Goal: Obtain resource: Download file/media

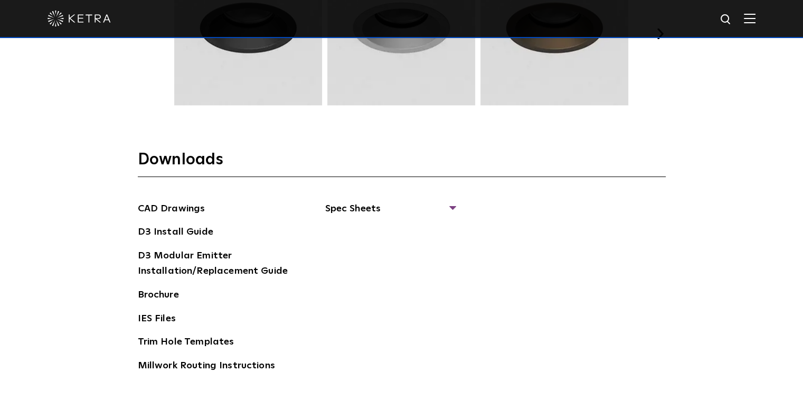
scroll to position [1637, 0]
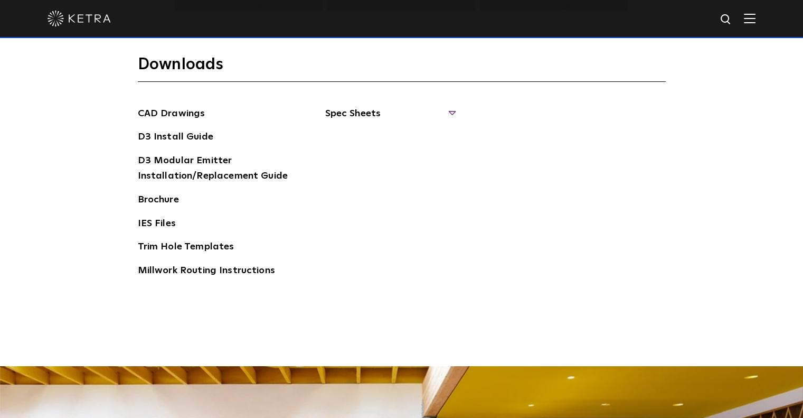
click at [365, 115] on span "Spec Sheets" at bounding box center [389, 117] width 129 height 23
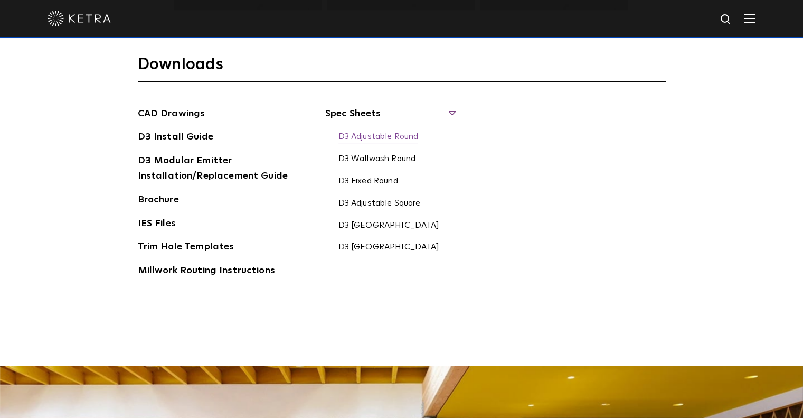
click at [367, 135] on link "D3 Adjustable Round" at bounding box center [378, 137] width 80 height 12
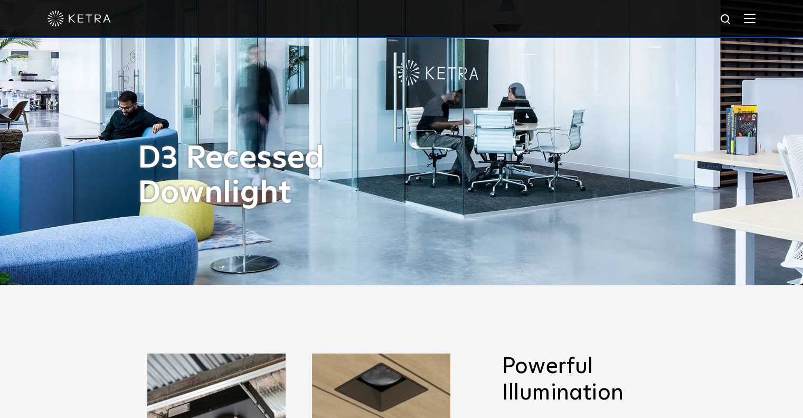
scroll to position [0, 0]
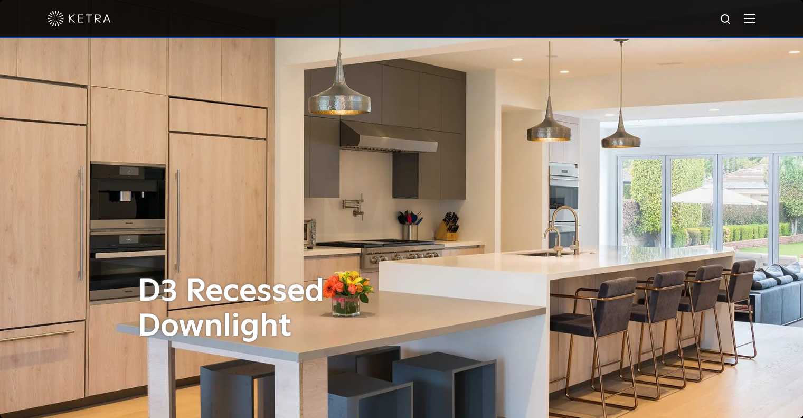
click at [755, 16] on img at bounding box center [750, 18] width 12 height 10
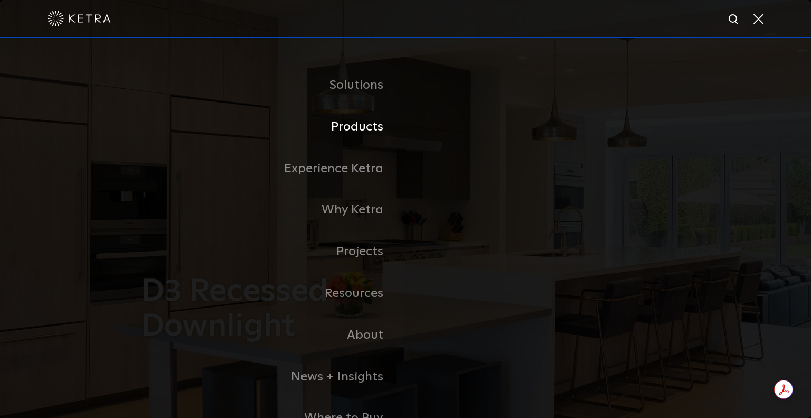
click at [349, 133] on link "Products" at bounding box center [273, 127] width 264 height 42
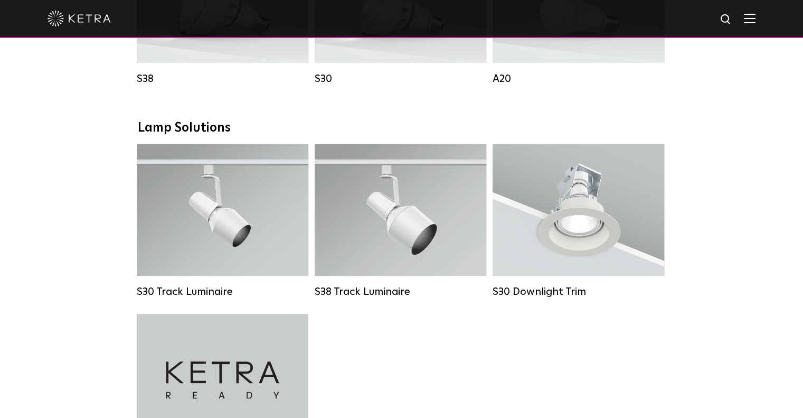
scroll to position [950, 0]
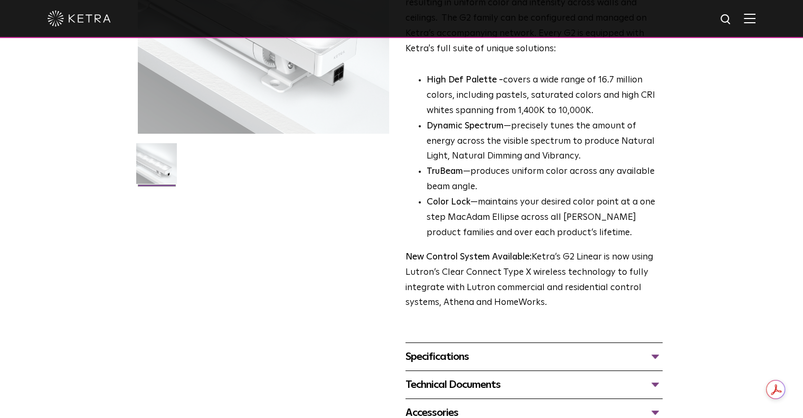
scroll to position [211, 0]
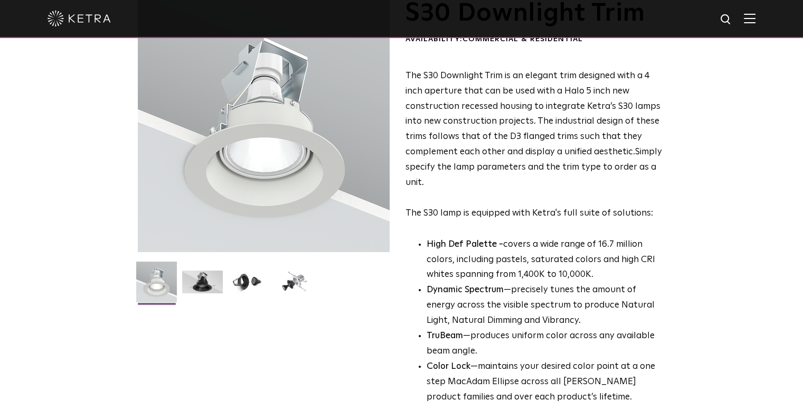
scroll to position [53, 0]
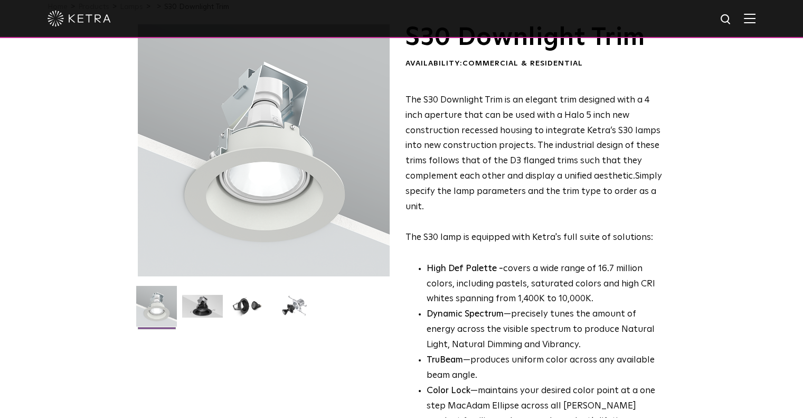
drag, startPoint x: 432, startPoint y: 192, endPoint x: 472, endPoint y: 122, distance: 80.4
click at [472, 124] on p "The S30 Downlight Trim is an elegant trim designed with a 4 inch aperture that …" at bounding box center [533, 169] width 257 height 153
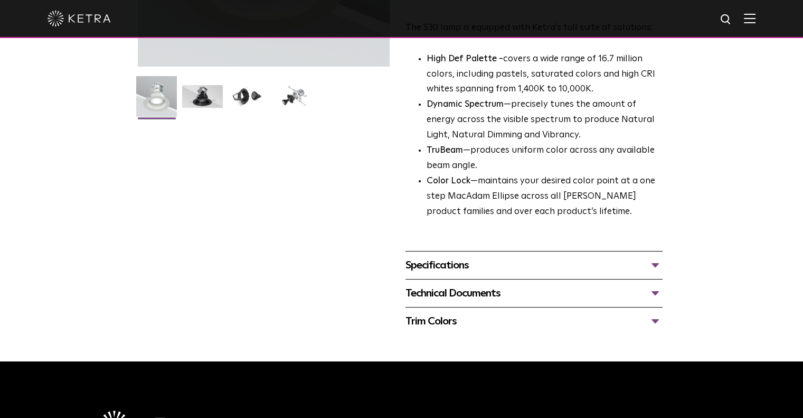
scroll to position [122, 0]
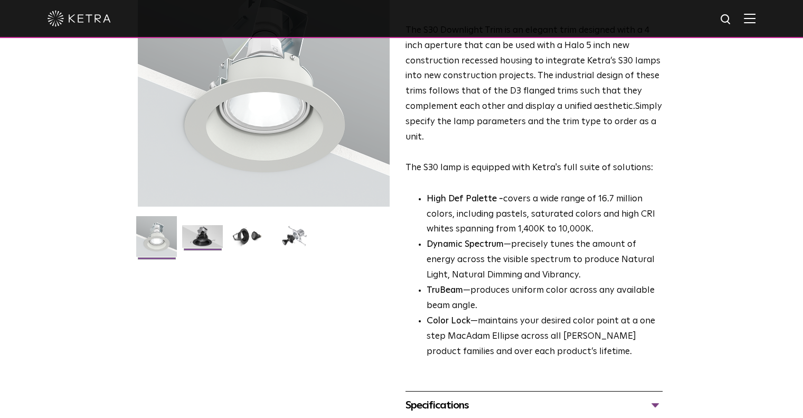
click at [194, 225] on img at bounding box center [202, 240] width 41 height 31
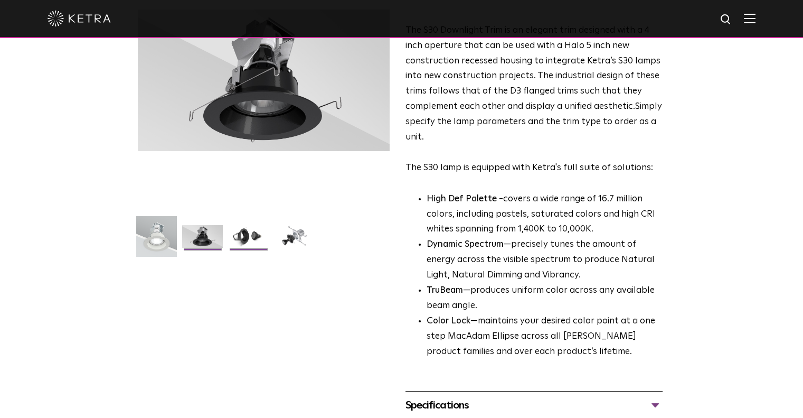
click at [254, 234] on img at bounding box center [248, 240] width 41 height 31
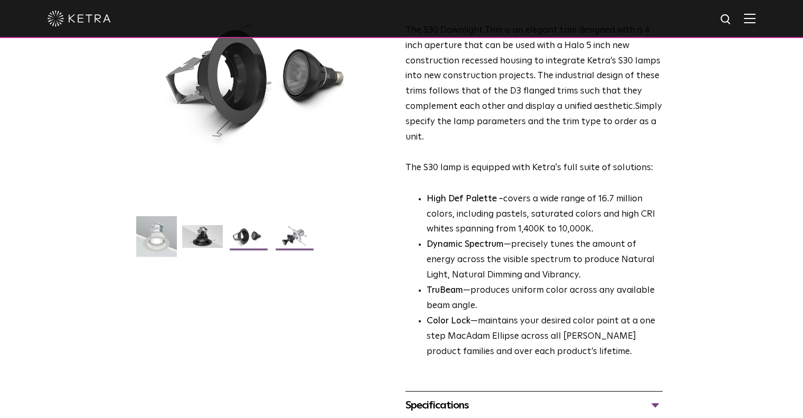
click at [284, 233] on img at bounding box center [294, 240] width 41 height 31
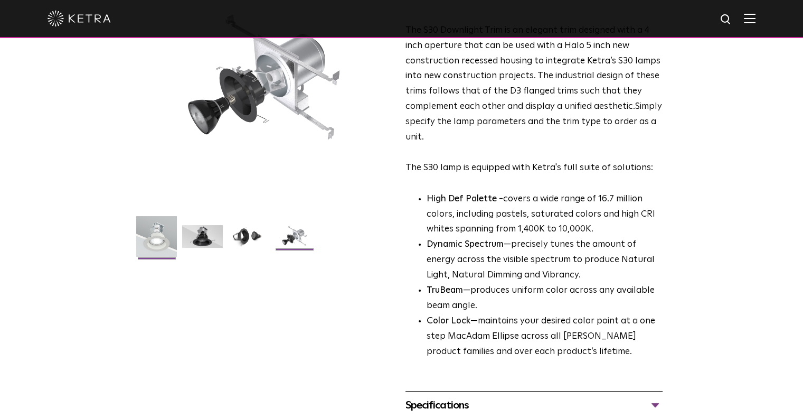
click at [143, 238] on img at bounding box center [156, 240] width 41 height 49
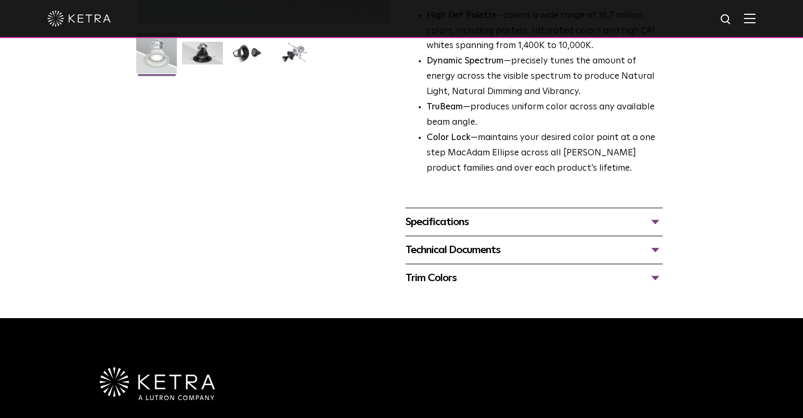
scroll to position [228, 0]
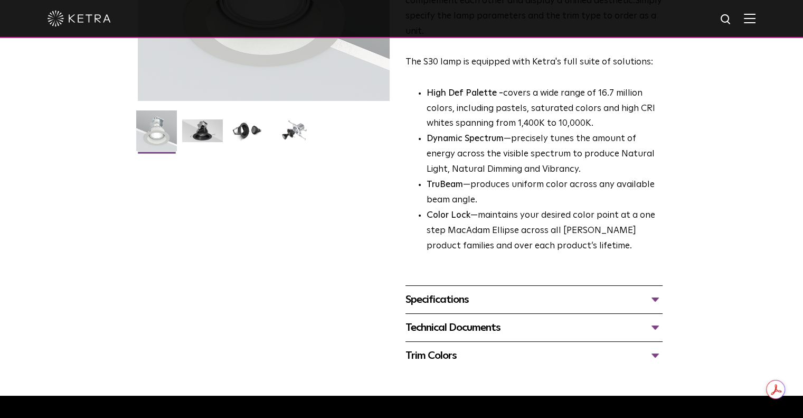
click at [470, 297] on div "Specifications" at bounding box center [533, 299] width 257 height 17
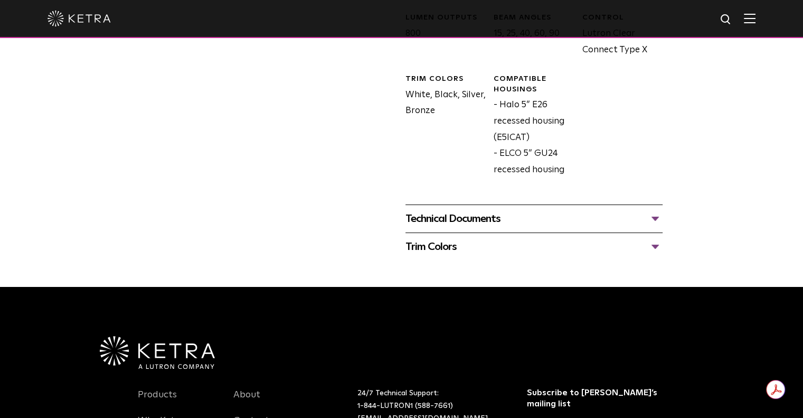
scroll to position [492, 0]
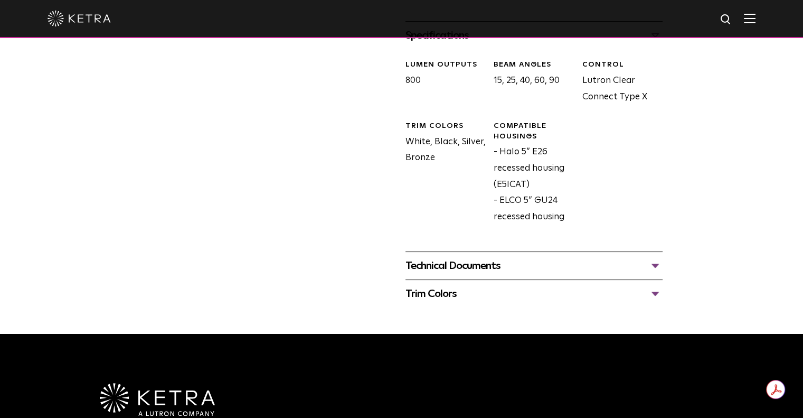
click at [484, 253] on div "Technical Documents S30 Downlight Trim Spec Sheet S30 Downlight Trim Installati…" at bounding box center [533, 265] width 257 height 28
click at [482, 265] on div "Technical Documents" at bounding box center [533, 265] width 257 height 17
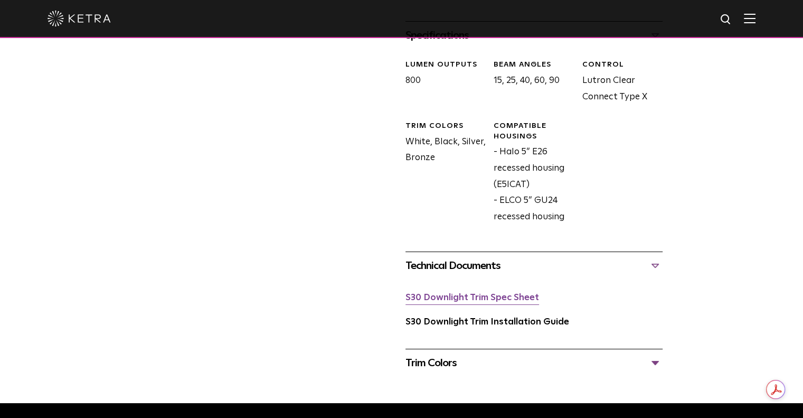
click at [476, 301] on link "S30 Downlight Trim Spec Sheet" at bounding box center [472, 297] width 134 height 9
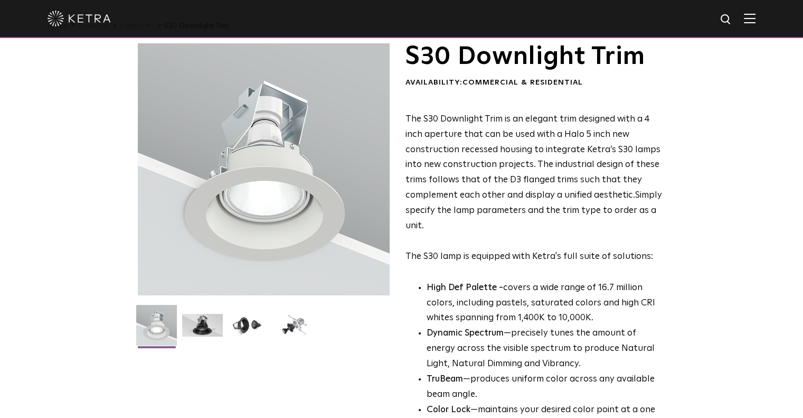
scroll to position [0, 0]
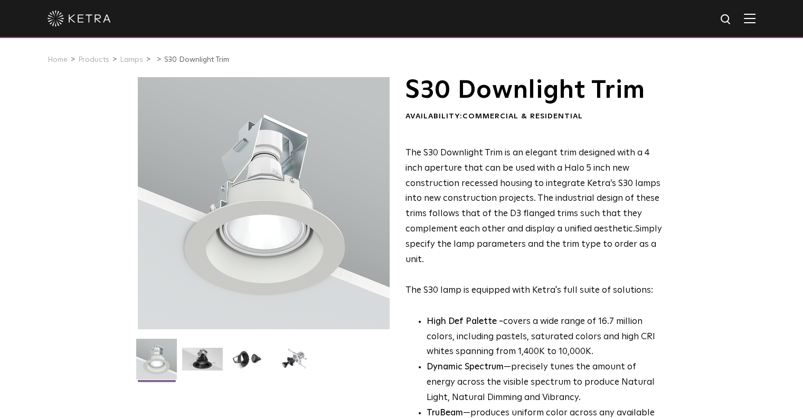
click at [754, 25] on div at bounding box center [402, 18] width 708 height 37
drag, startPoint x: 98, startPoint y: 62, endPoint x: 104, endPoint y: 65, distance: 6.9
click at [98, 62] on link "Products" at bounding box center [93, 59] width 31 height 7
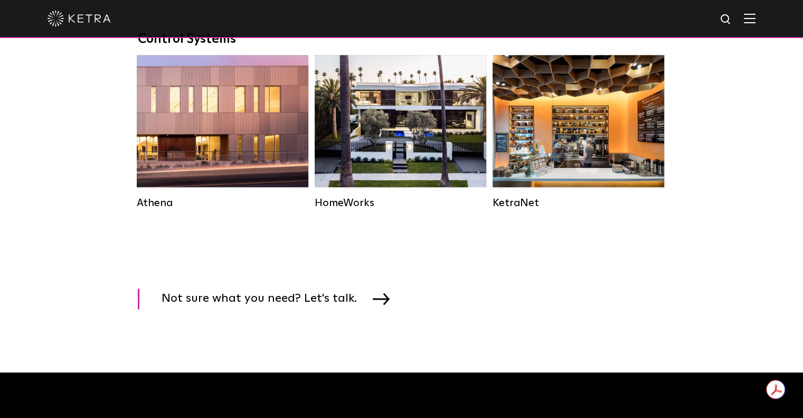
scroll to position [1584, 0]
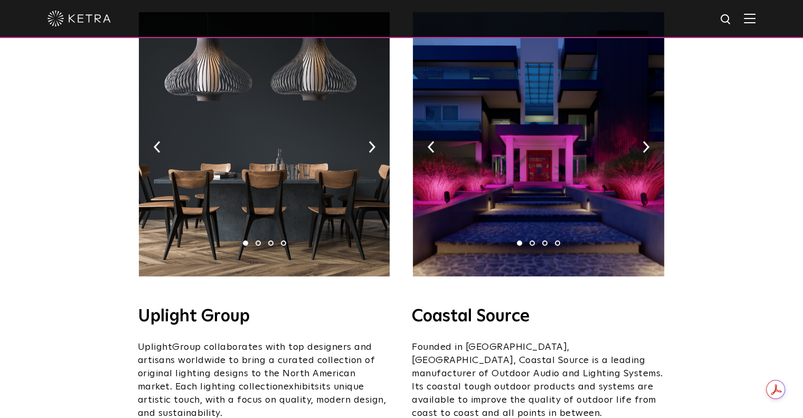
scroll to position [317, 0]
